Goal: Task Accomplishment & Management: Use online tool/utility

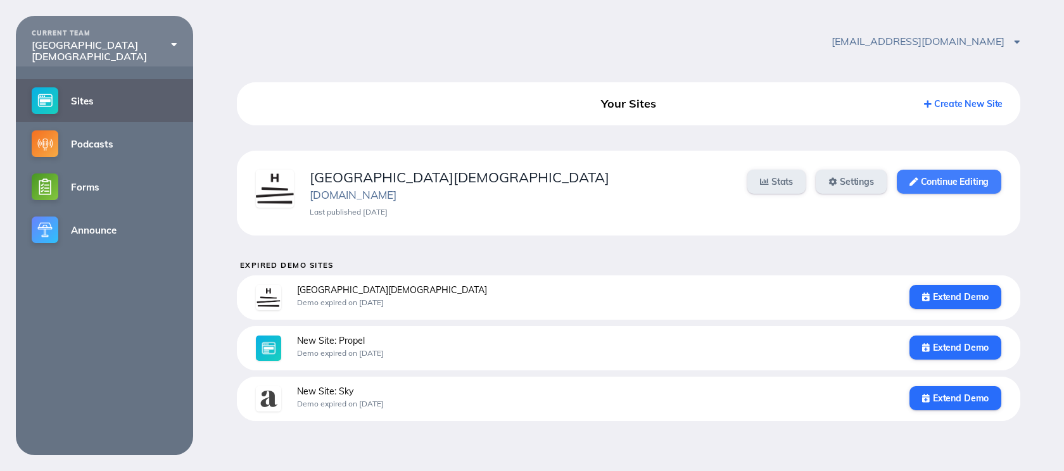
click at [953, 182] on link "Continue Editing" at bounding box center [949, 182] width 104 height 24
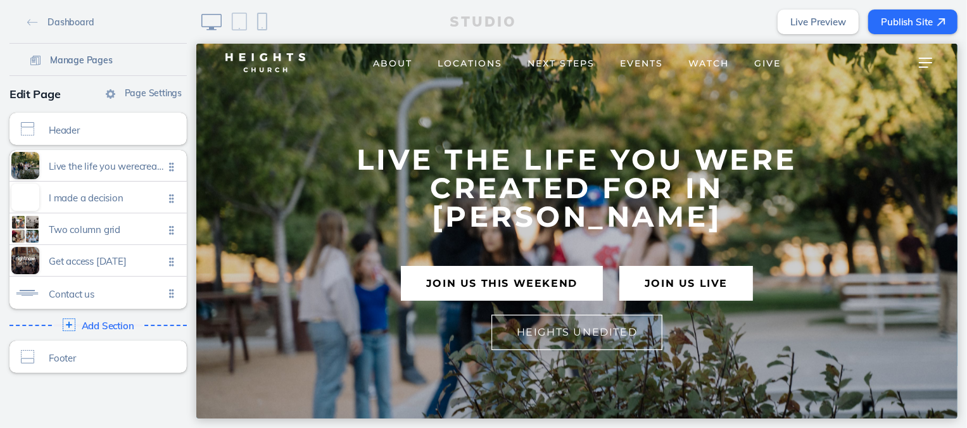
click at [98, 61] on span "Manage Pages" at bounding box center [81, 59] width 63 height 11
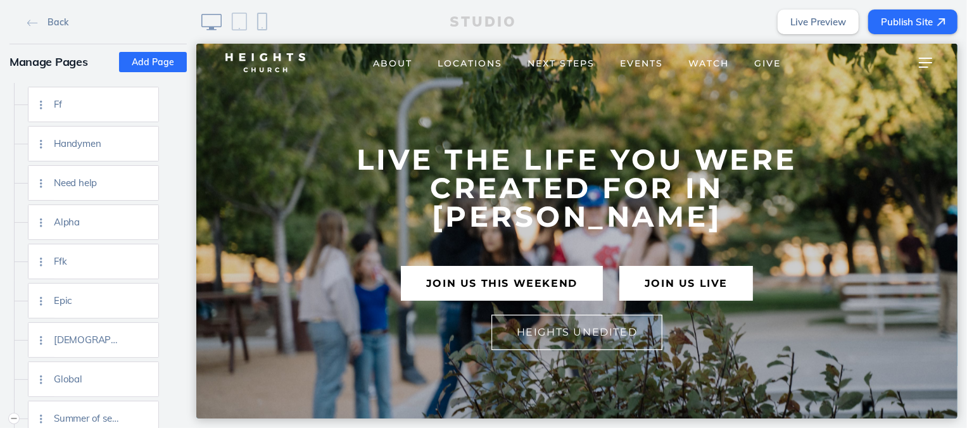
scroll to position [3811, 0]
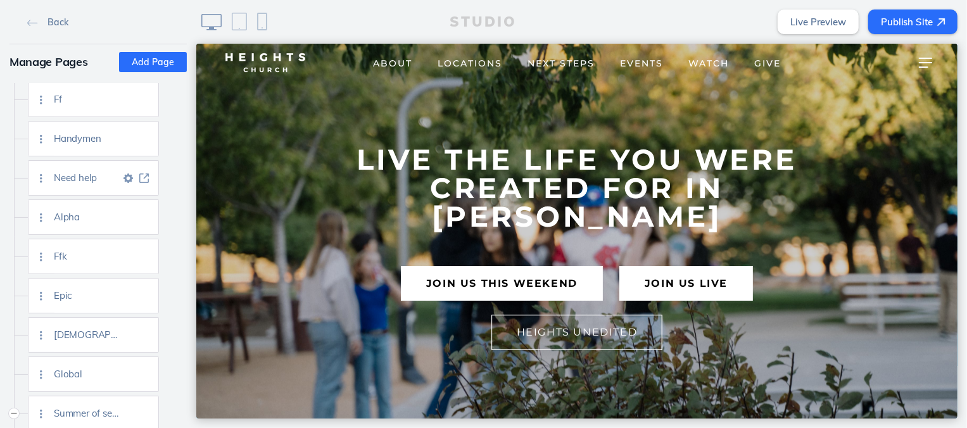
click at [144, 176] on img at bounding box center [143, 177] width 9 height 9
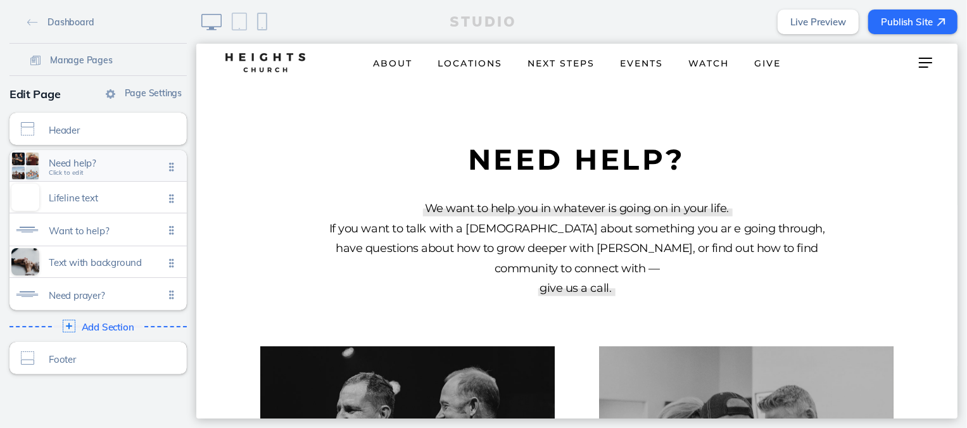
click at [144, 167] on span "Need help?" at bounding box center [106, 163] width 115 height 11
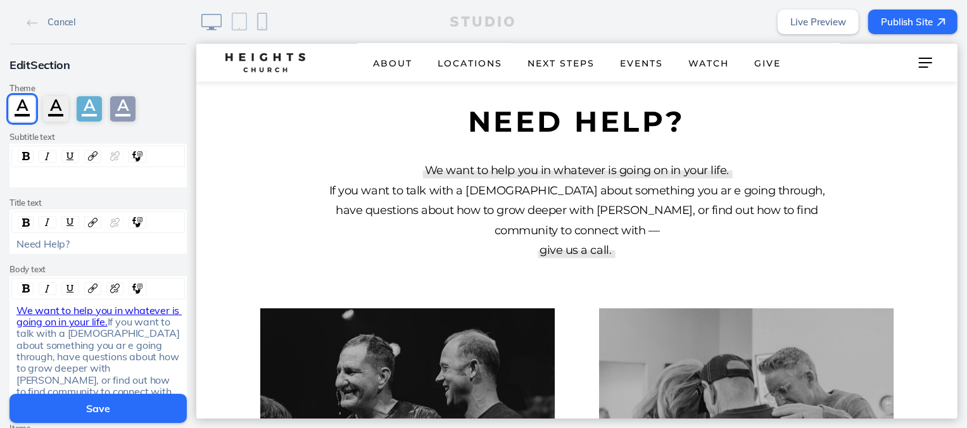
scroll to position [388, 0]
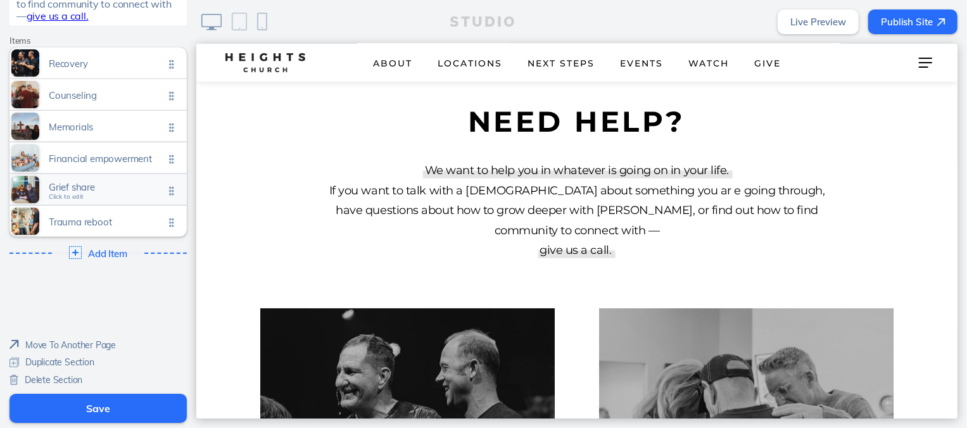
click at [124, 189] on span "Grief share" at bounding box center [106, 187] width 115 height 11
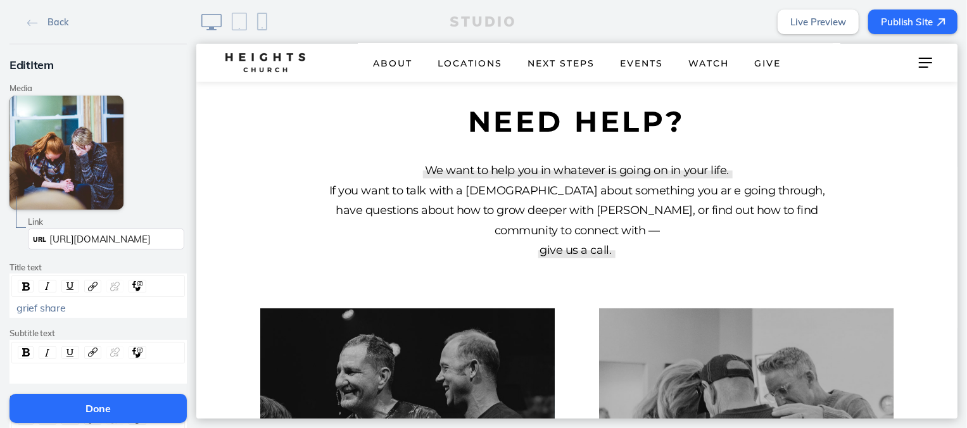
click at [134, 237] on span "https://heightschurch.churchcenter.com/registrations/events/1412573" at bounding box center [99, 239] width 101 height 12
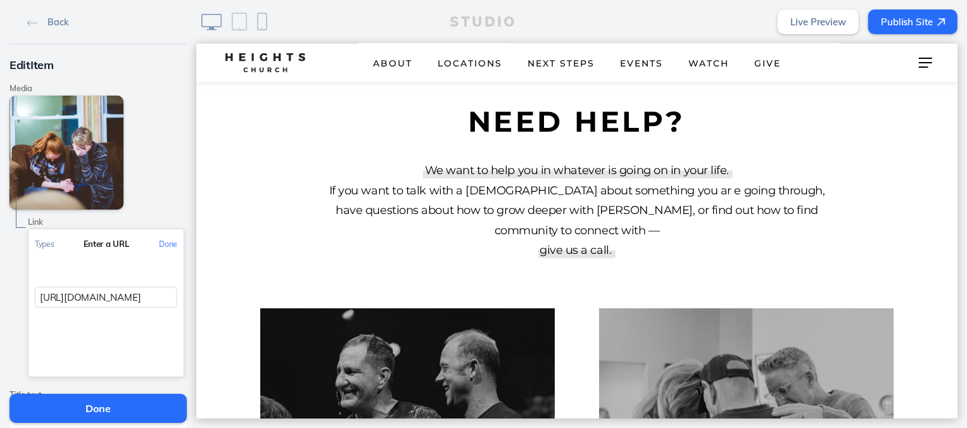
click at [151, 299] on input "https://heightschurch.churchcenter.com/registrations/events/1412573" at bounding box center [106, 297] width 142 height 21
paste input "people/forms/1045608"
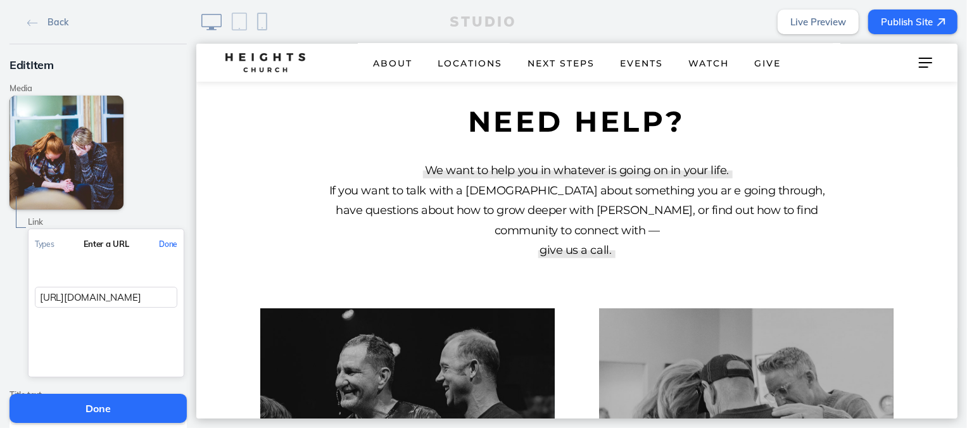
type input "https://heightschurch.churchcenter.com/people/forms/1045608"
click at [171, 241] on button "Done" at bounding box center [168, 244] width 31 height 28
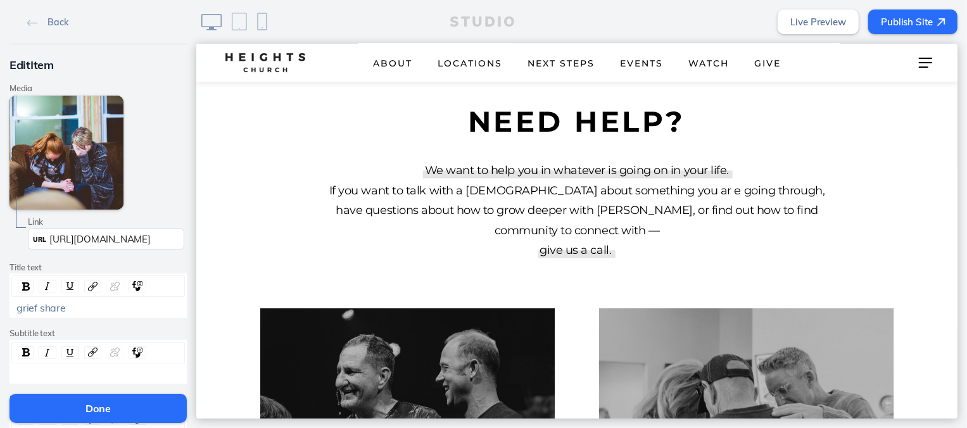
click at [111, 411] on button "Done" at bounding box center [97, 408] width 177 height 29
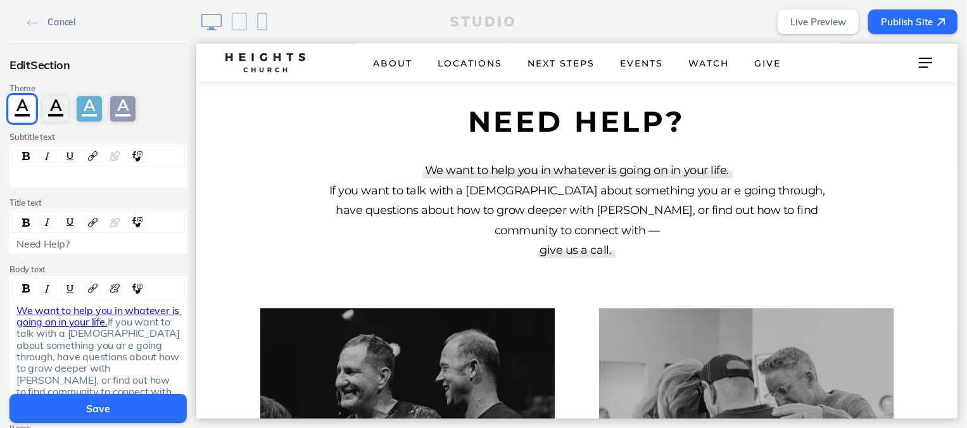
click at [111, 411] on button "Save" at bounding box center [97, 408] width 177 height 29
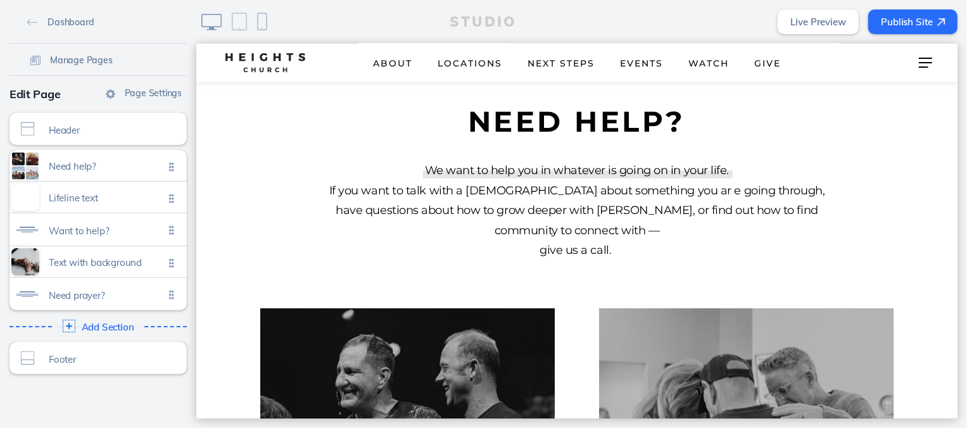
click at [907, 23] on button "Publish Site" at bounding box center [912, 21] width 89 height 25
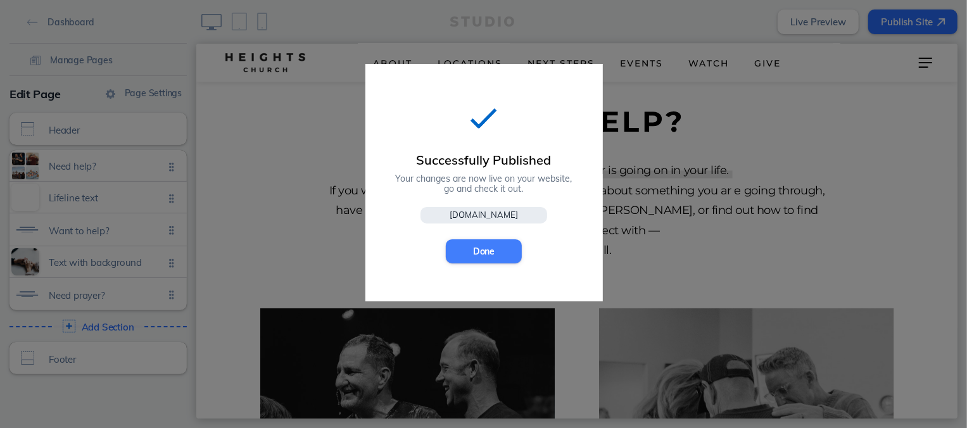
click at [472, 256] on button "Done" at bounding box center [484, 251] width 76 height 24
